Goal: Task Accomplishment & Management: Manage account settings

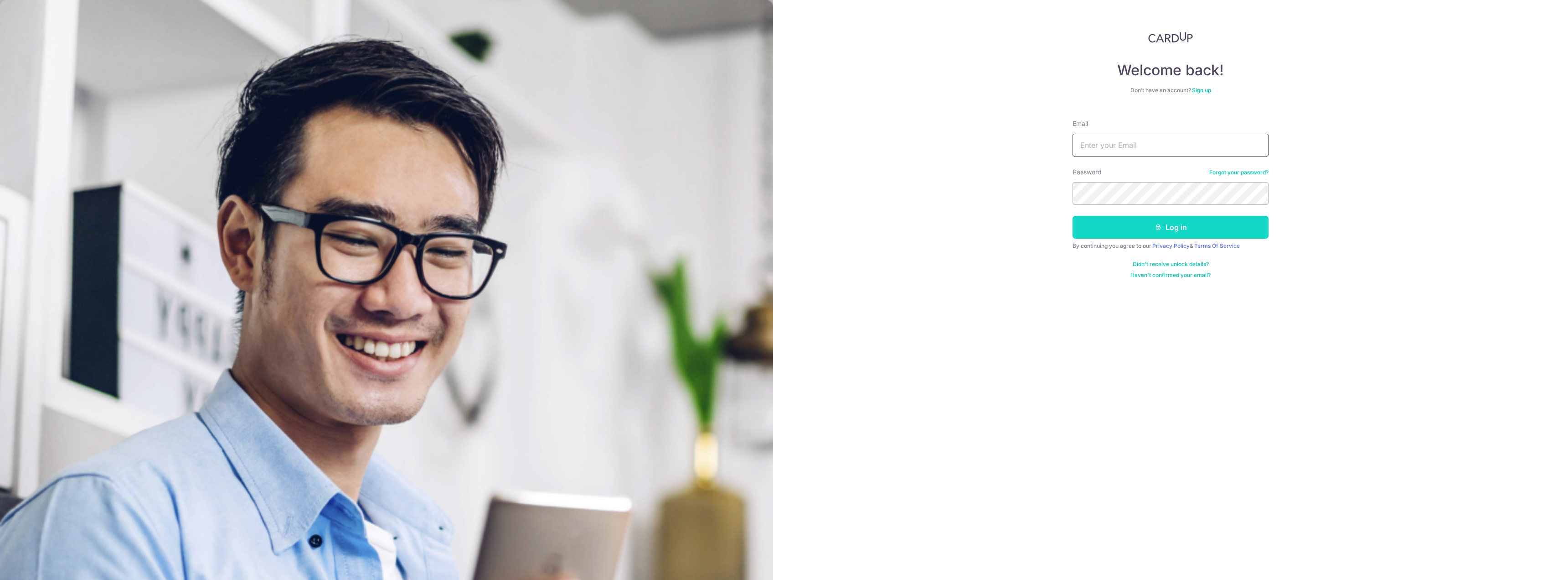
type input "[EMAIL_ADDRESS][DOMAIN_NAME]"
click at [1166, 233] on button "Log in" at bounding box center [1171, 227] width 196 height 22
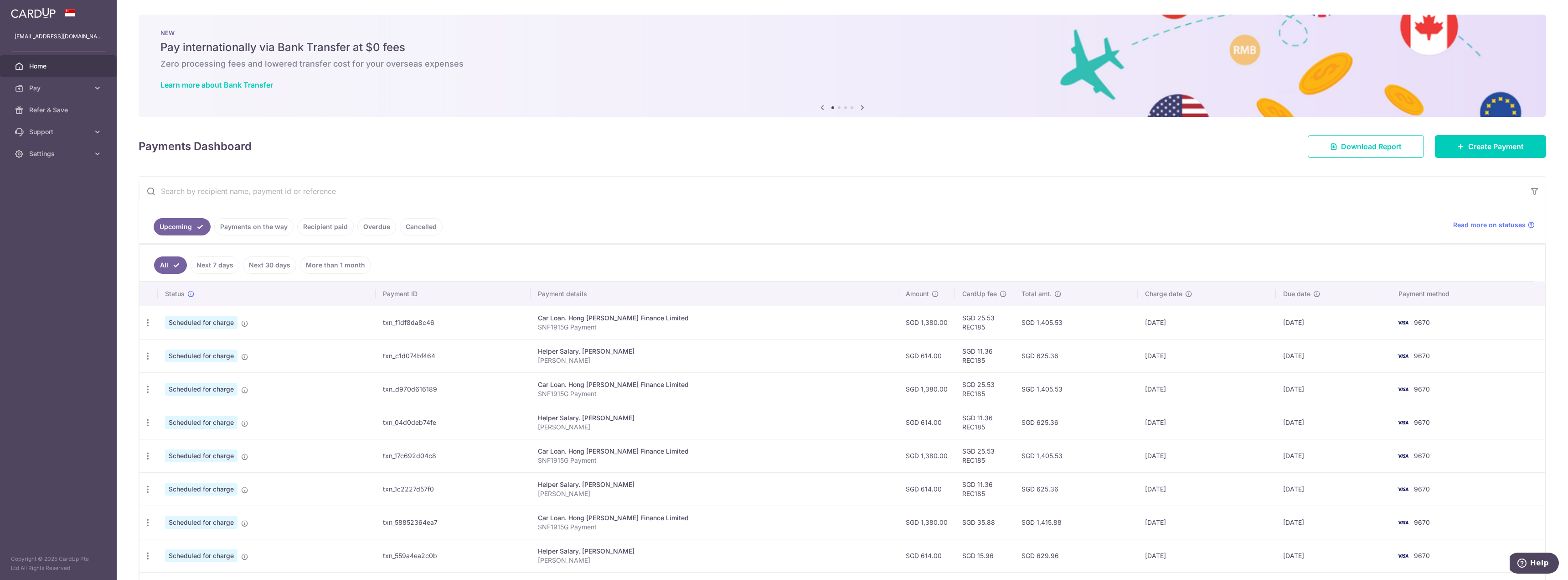
drag, startPoint x: 1130, startPoint y: 391, endPoint x: 1109, endPoint y: 388, distance: 21.2
click at [1109, 388] on tr "Update payment Cancel payment Upload doc Scheduled for charge txn_d970d616189 C…" at bounding box center [842, 389] width 1405 height 34
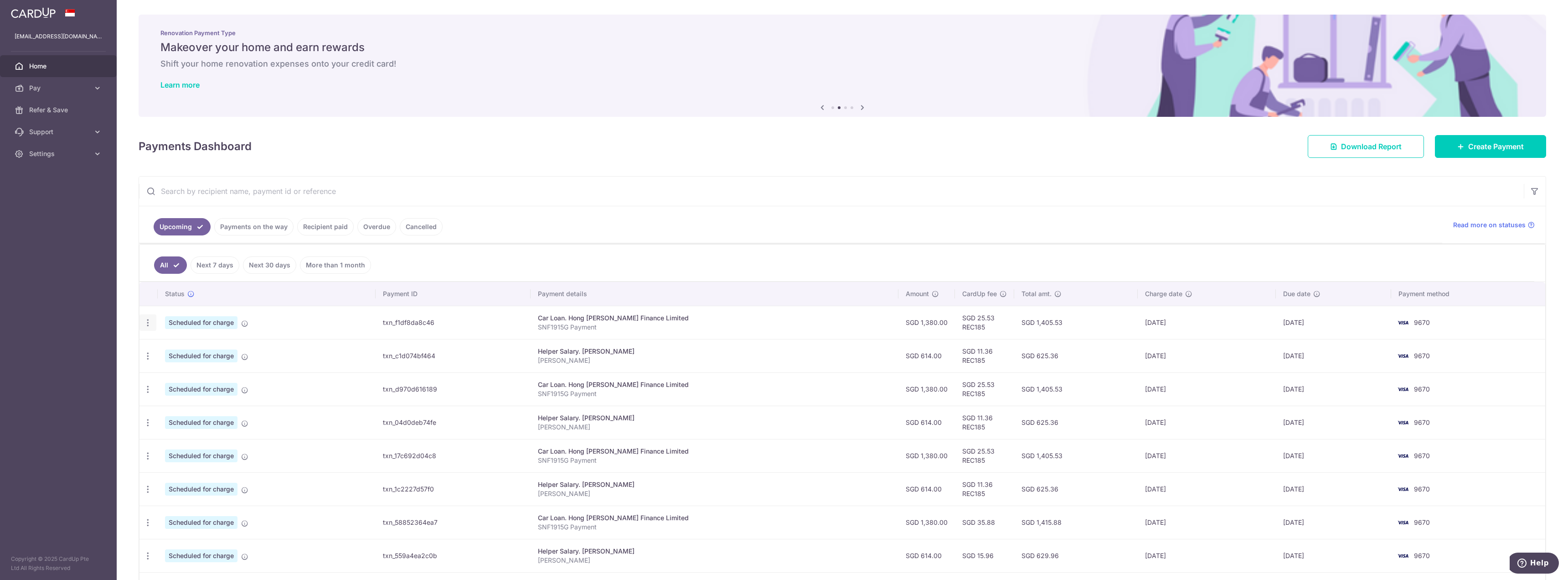
click at [152, 320] on div "Update payment Cancel payment Upload doc" at bounding box center [148, 323] width 17 height 17
click at [148, 321] on icon "button" at bounding box center [148, 323] width 9 height 9
click at [169, 346] on span "Update payment" at bounding box center [196, 348] width 62 height 11
radio input "true"
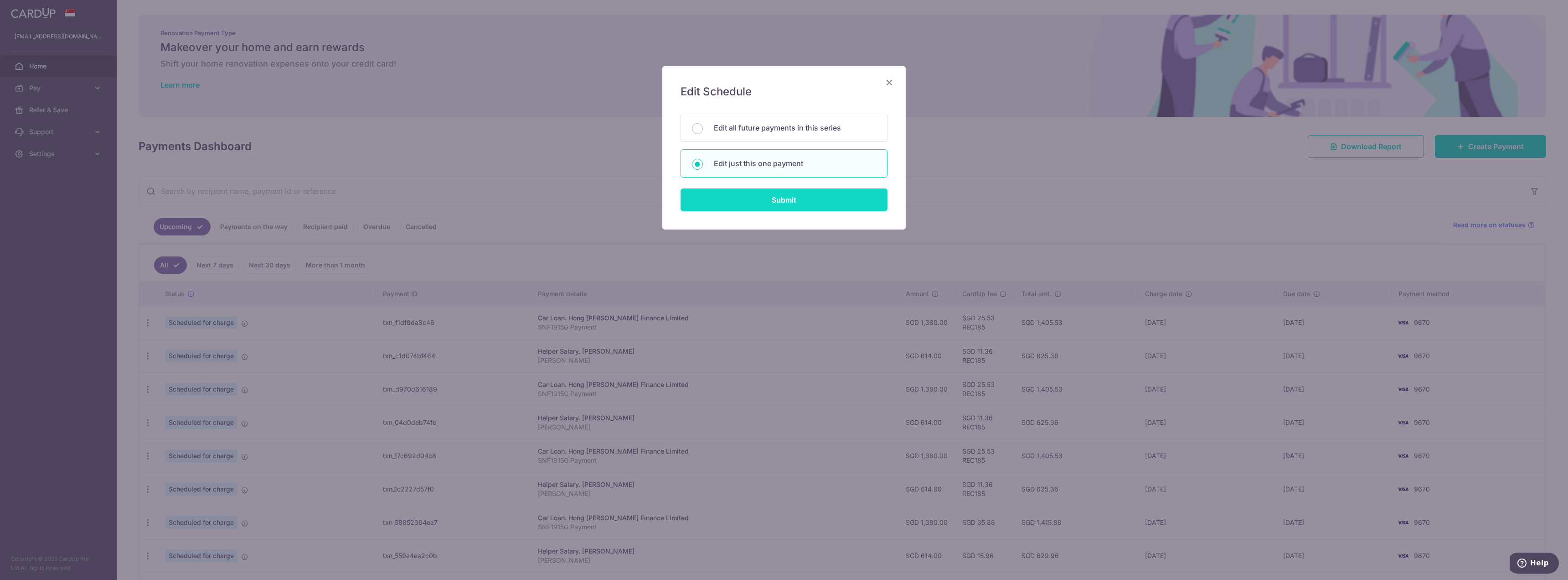
click at [800, 198] on input "Submit" at bounding box center [784, 199] width 207 height 22
radio input "true"
type input "1,380.00"
type input "22/10/2025"
type input "SNF1915G Payment"
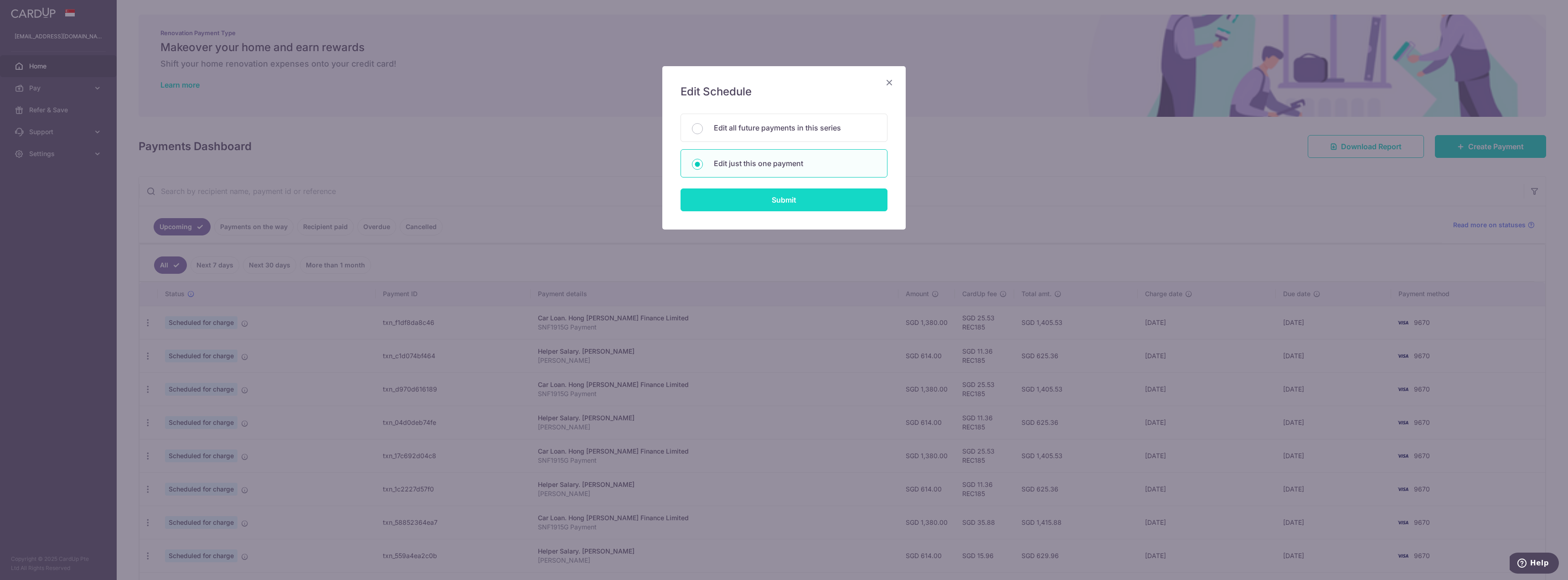
type input "REC185"
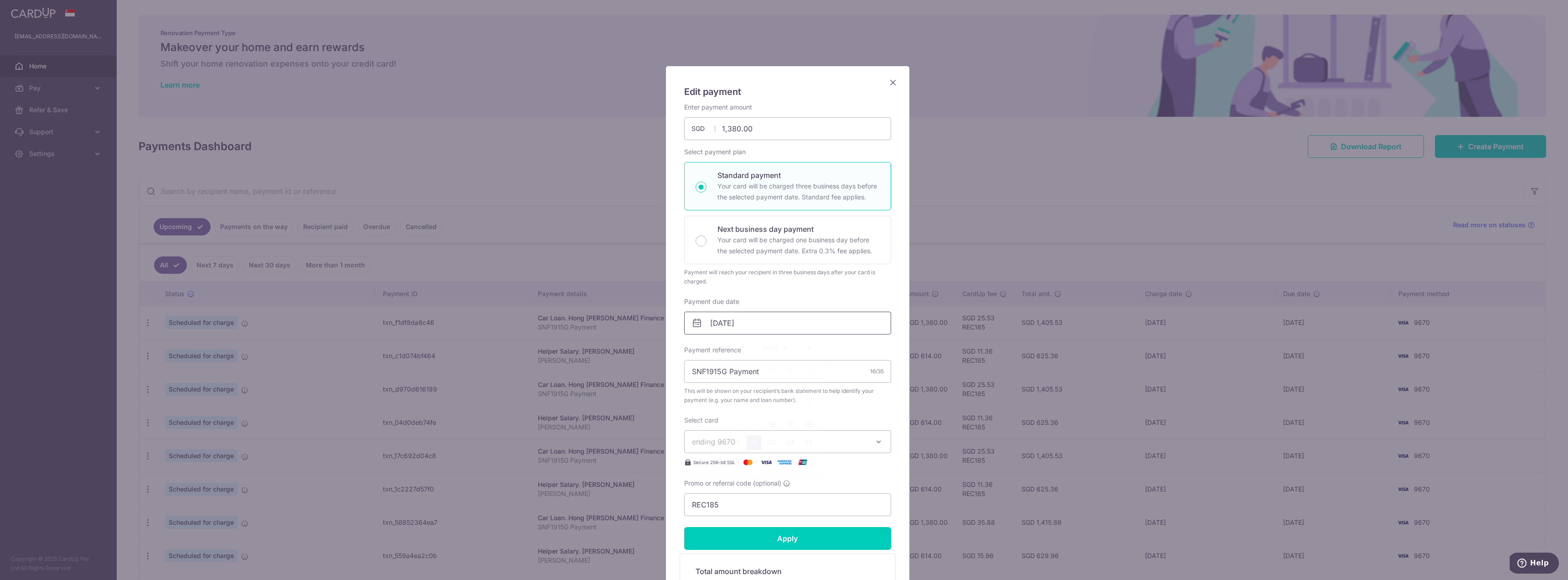
click at [729, 326] on input "22/10/2025" at bounding box center [787, 323] width 207 height 22
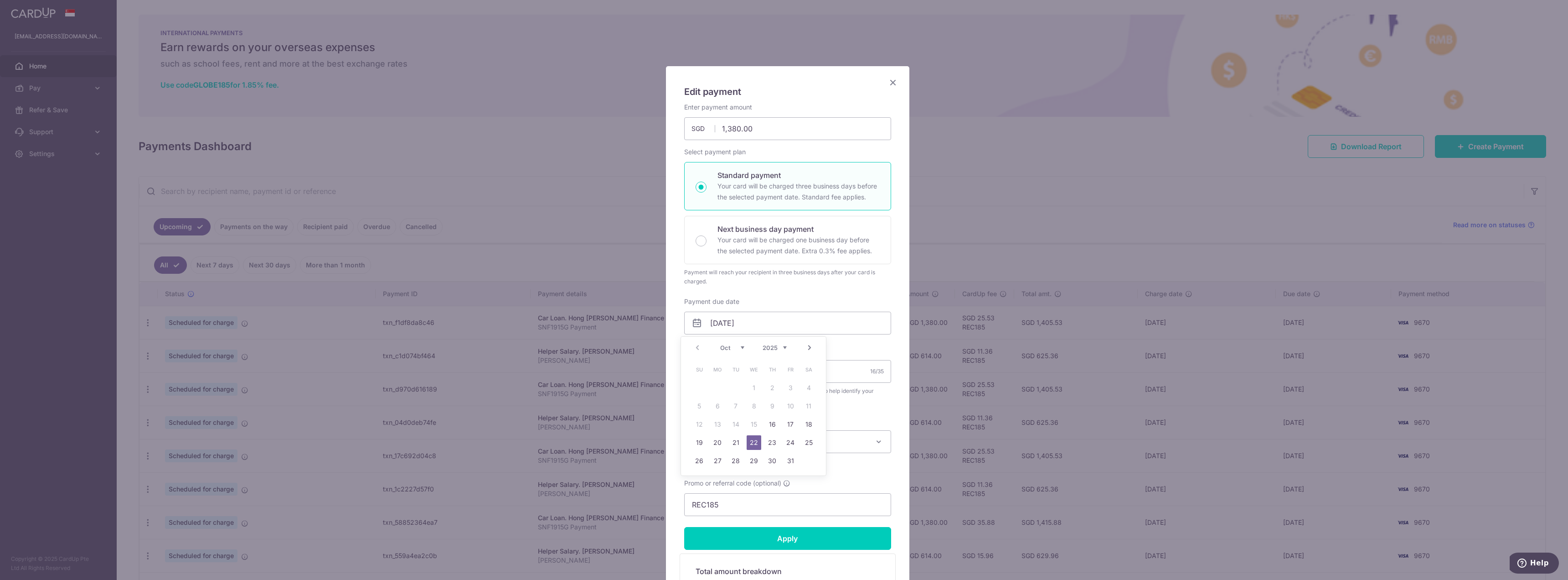
click at [736, 352] on div "Prev Next Oct Nov Dec 2025 2026 2027 2028 2029 2030 2031 2032 2033 2034 2035" at bounding box center [753, 347] width 145 height 22
click at [738, 347] on select "Oct Nov Dec" at bounding box center [732, 348] width 24 height 7
click at [712, 421] on link "10" at bounding box center [717, 425] width 15 height 15
type input "10/11/2025"
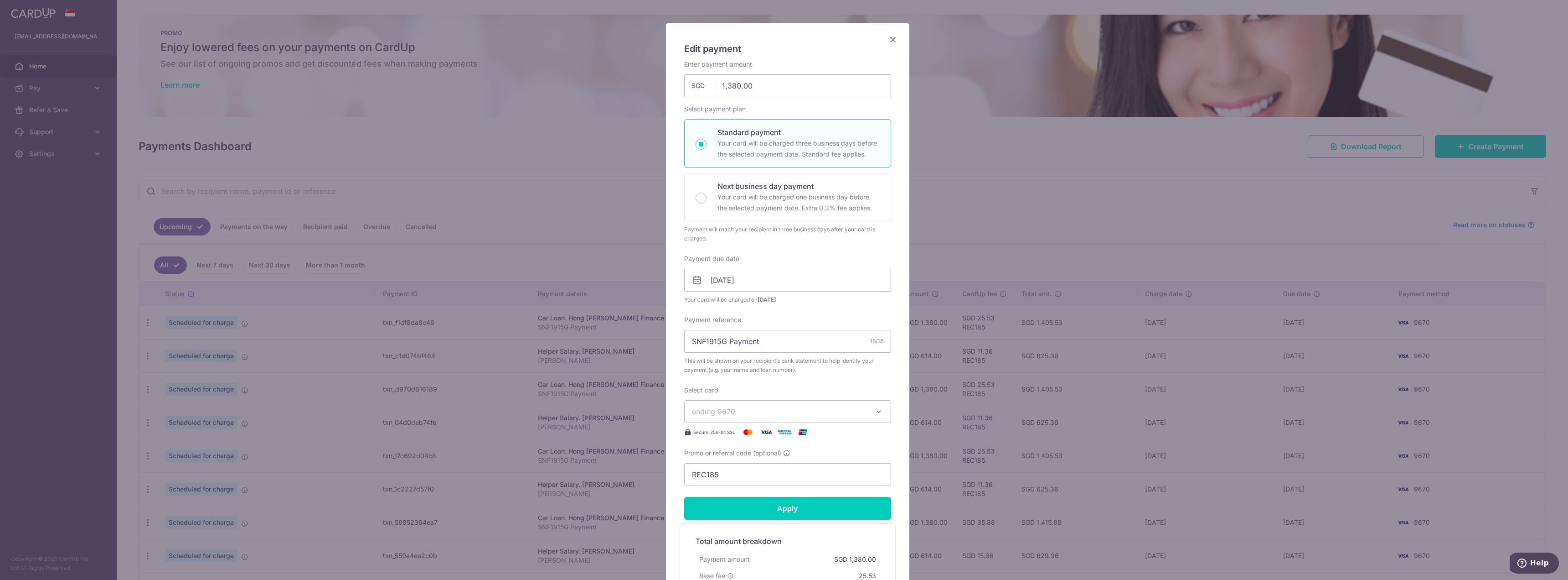
scroll to position [46, 0]
click at [789, 500] on input "Apply" at bounding box center [787, 505] width 207 height 22
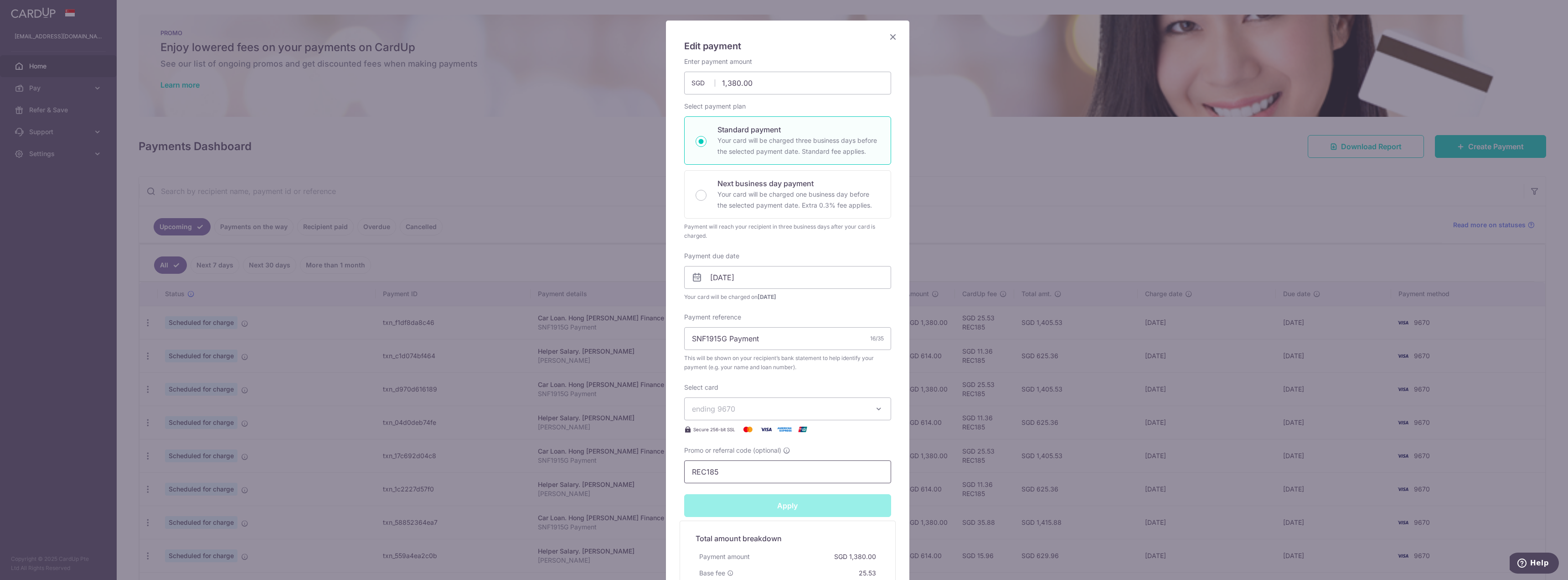
type input "Successfully Applied"
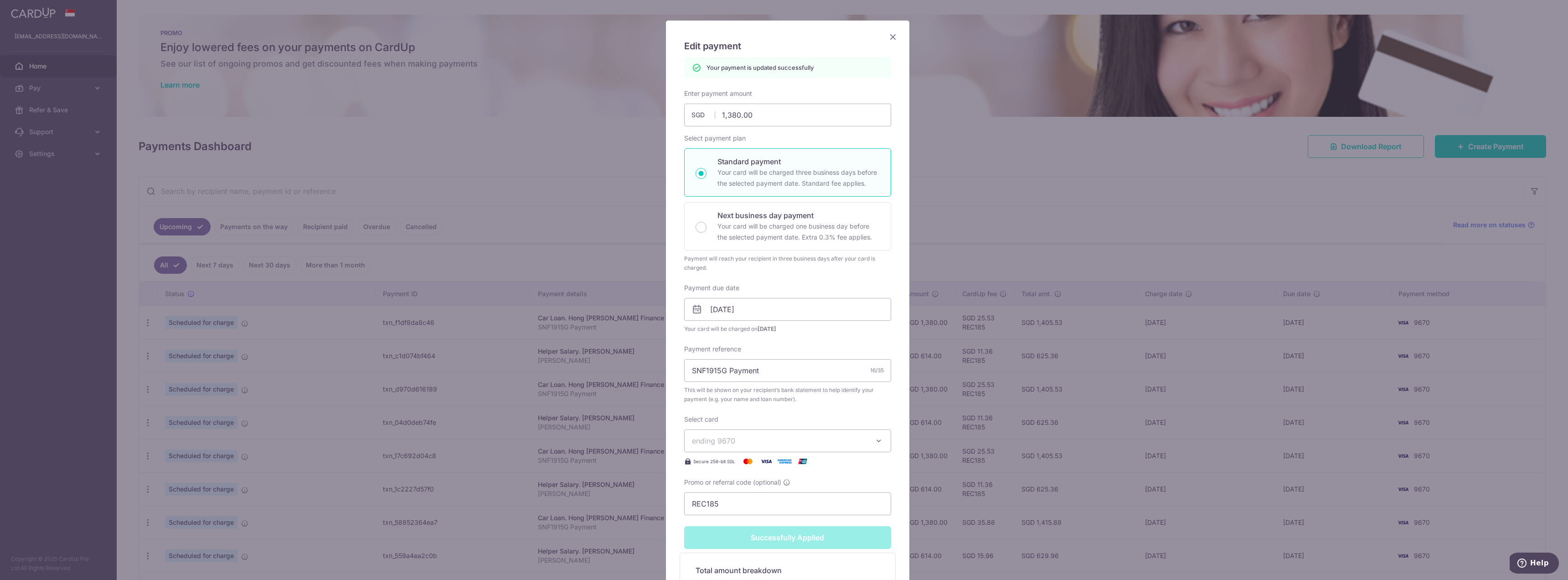
click at [890, 35] on icon "Close" at bounding box center [893, 36] width 11 height 11
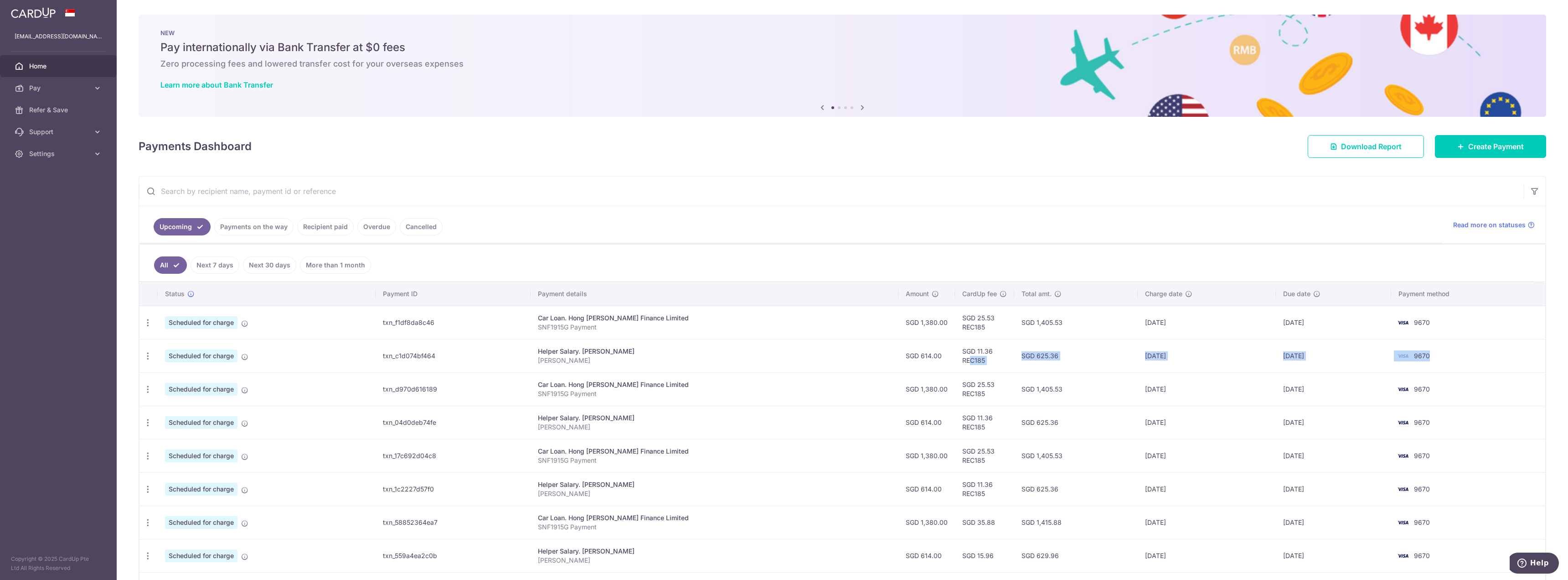
drag, startPoint x: 939, startPoint y: 357, endPoint x: 1424, endPoint y: 351, distance: 485.0
click at [1424, 351] on tr "Update payment Cancel payment Scheduled for charge txn_c1d074bf464 Helper Salar…" at bounding box center [842, 355] width 1405 height 34
click at [1424, 351] on td "9670" at bounding box center [1468, 355] width 154 height 34
drag, startPoint x: 1424, startPoint y: 351, endPoint x: 186, endPoint y: 358, distance: 1238.0
click at [312, 355] on tr "Update payment Cancel payment Scheduled for charge txn_c1d074bf464 Helper Salar…" at bounding box center [842, 355] width 1405 height 34
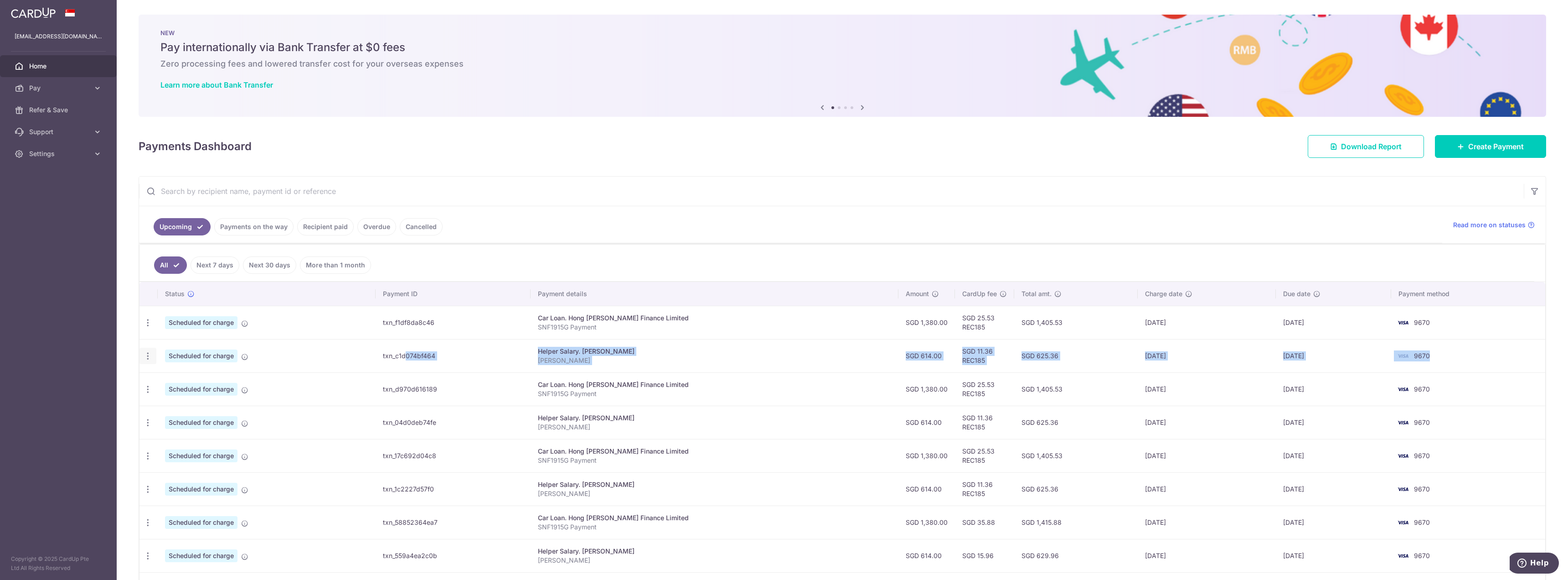
click at [150, 356] on icon "button" at bounding box center [148, 355] width 9 height 9
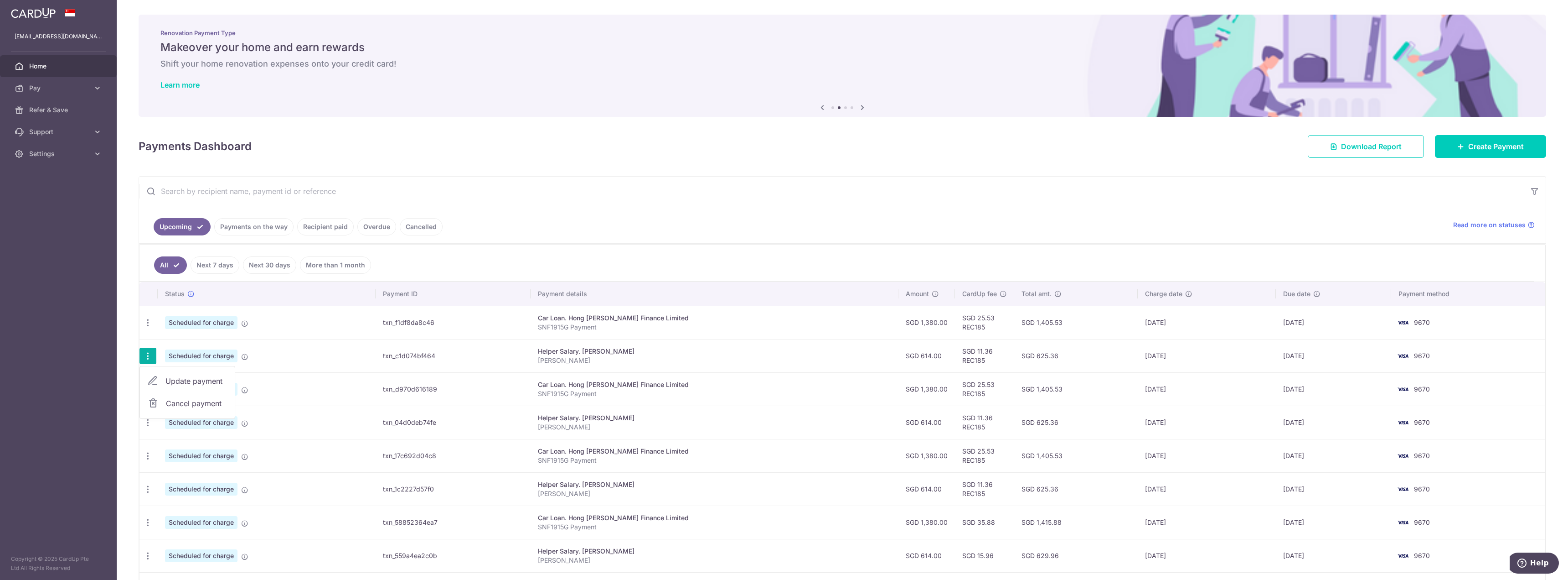
click at [324, 398] on td "Scheduled for charge" at bounding box center [266, 389] width 218 height 34
click at [150, 355] on icon "button" at bounding box center [148, 355] width 9 height 9
click at [193, 404] on span "Cancel payment" at bounding box center [195, 403] width 61 height 11
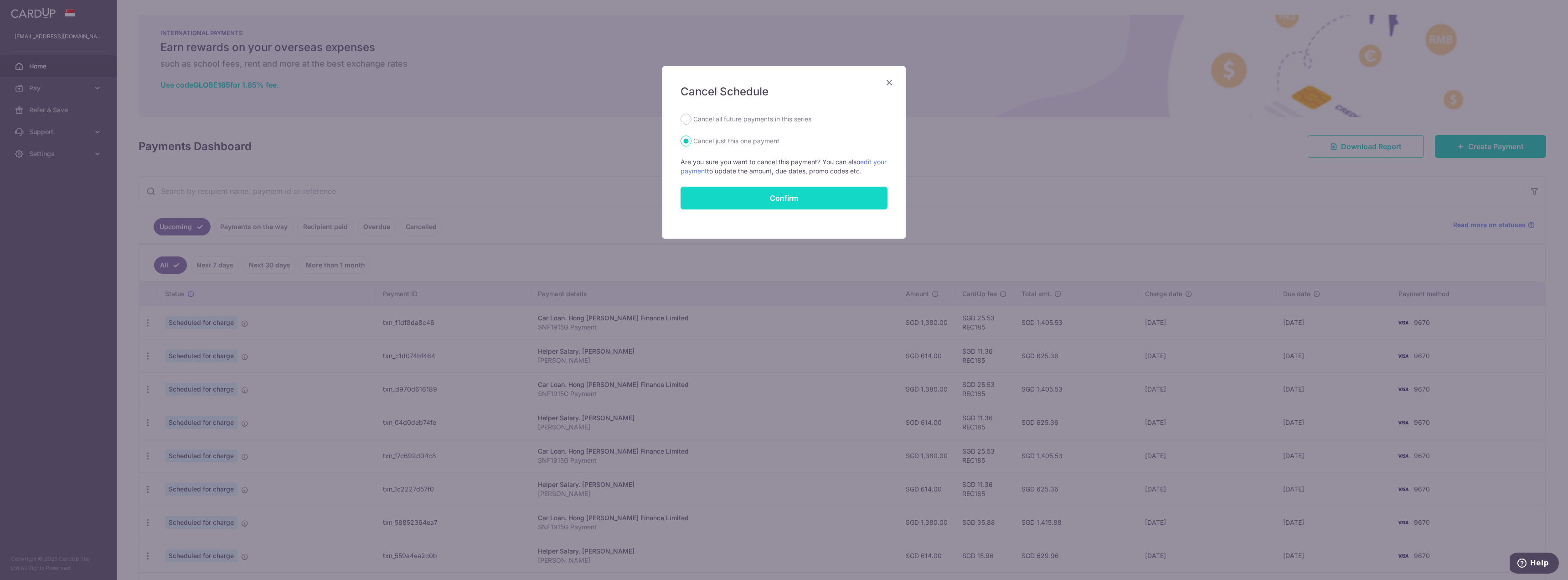
click at [767, 199] on button "Confirm" at bounding box center [784, 197] width 207 height 22
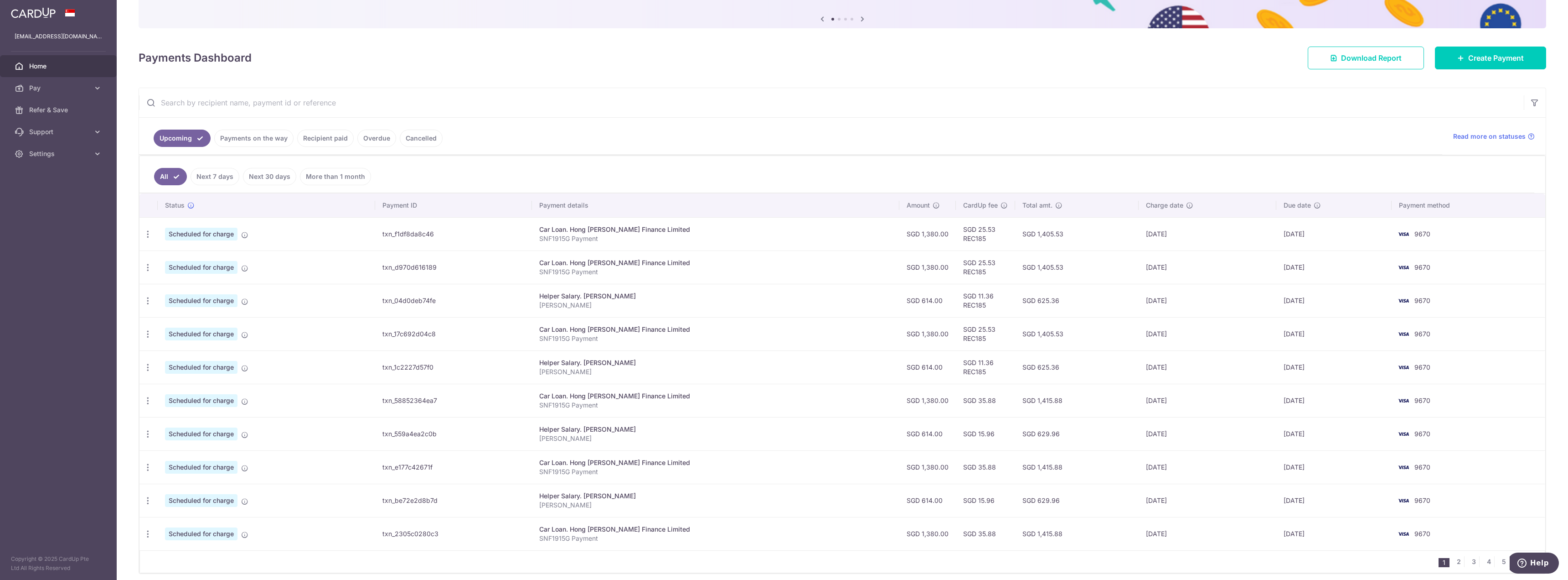
scroll to position [91, 0]
click at [55, 60] on link "Home" at bounding box center [58, 65] width 117 height 22
